Goal: Task Accomplishment & Management: Use online tool/utility

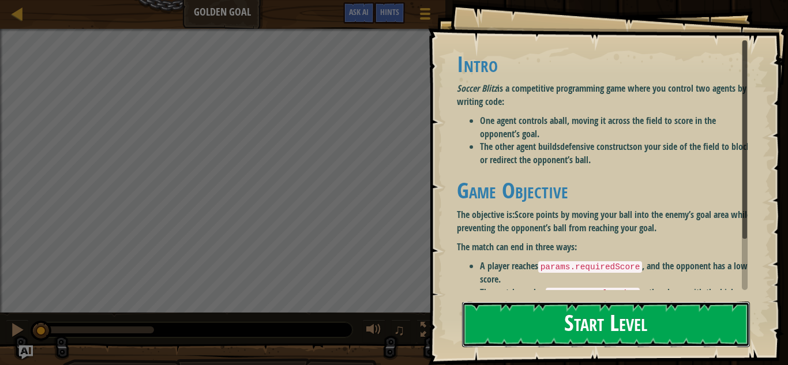
click at [528, 314] on button "Start Level" at bounding box center [606, 325] width 288 height 46
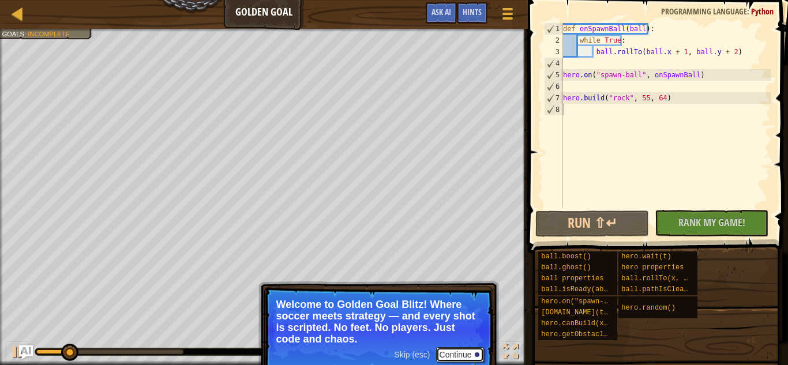
click at [459, 355] on button "Continue" at bounding box center [460, 354] width 48 height 15
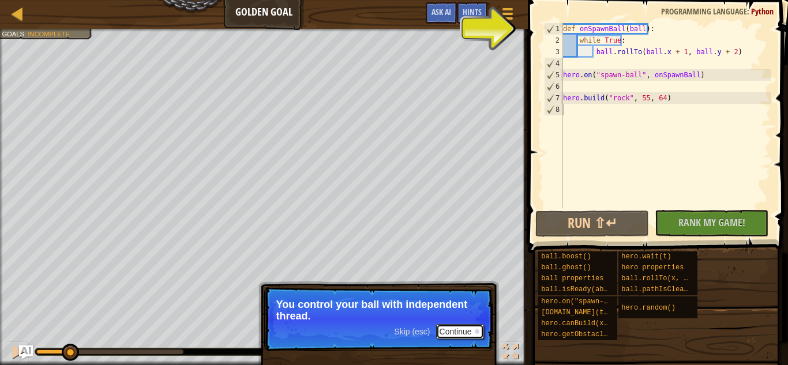
click at [464, 332] on button "Continue" at bounding box center [460, 331] width 48 height 15
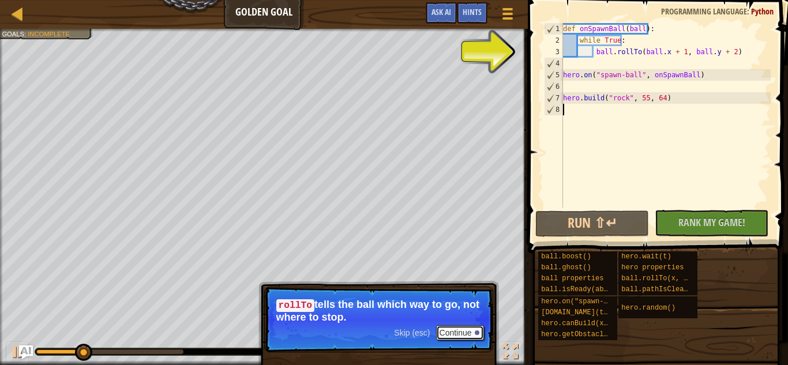
click at [460, 331] on button "Continue" at bounding box center [460, 332] width 48 height 15
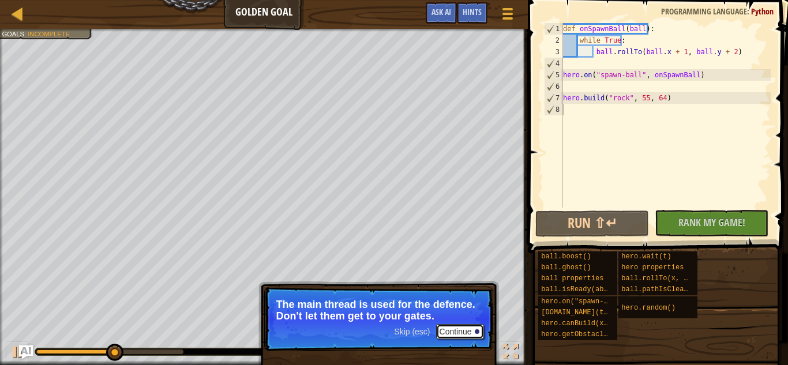
click at [463, 330] on button "Continue" at bounding box center [460, 331] width 48 height 15
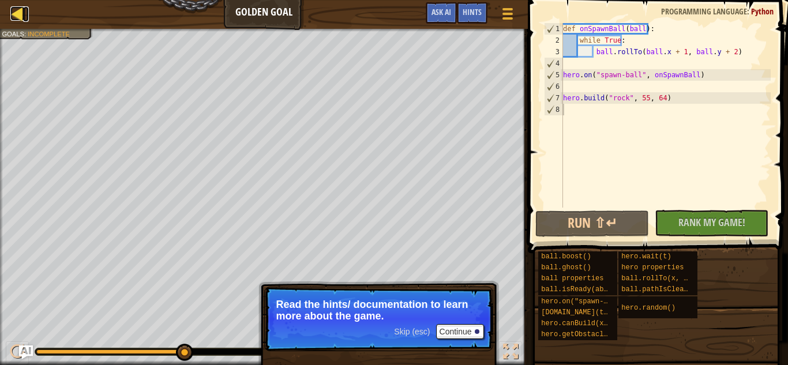
click at [16, 9] on div at bounding box center [17, 13] width 14 height 14
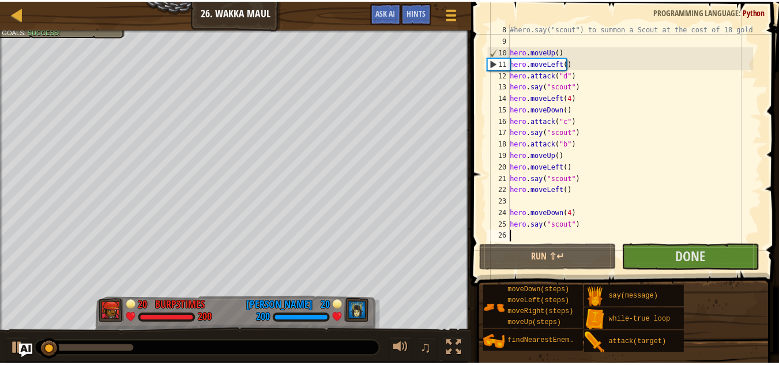
scroll to position [104, 0]
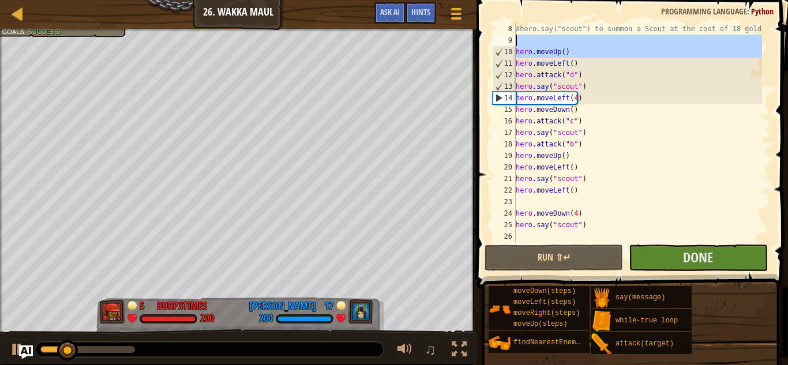
drag, startPoint x: 515, startPoint y: 52, endPoint x: 523, endPoint y: 44, distance: 11.0
click at [523, 44] on div "8 9 10 11 12 13 14 15 16 17 18 19 20 21 22 23 24 25 26 #hero.say("scout") to su…" at bounding box center [630, 132] width 280 height 219
type textarea "hero.moveUp()"
click at [693, 264] on span "Done" at bounding box center [698, 257] width 30 height 18
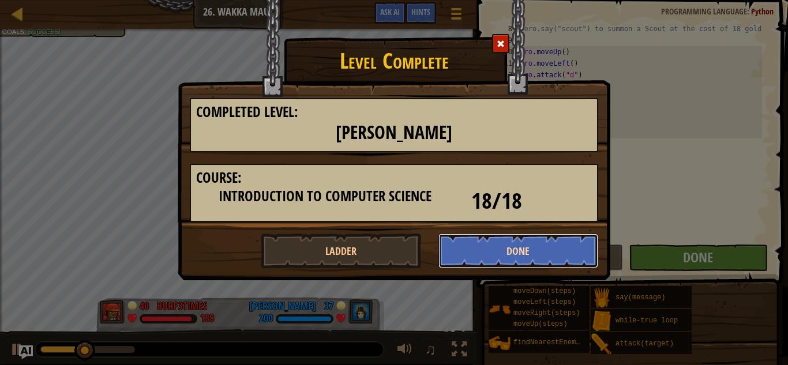
click at [491, 257] on button "Done" at bounding box center [518, 251] width 160 height 35
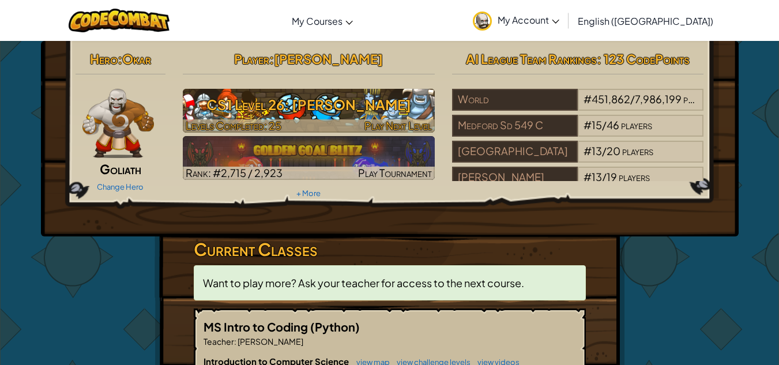
click at [374, 109] on h3 "CS1 Level 26: Wakka Maul" at bounding box center [309, 105] width 252 height 26
